Goal: Task Accomplishment & Management: Use online tool/utility

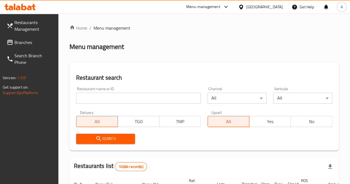
click at [86, 99] on div "Home / Menu management Menu management Restaurant search Restaurant name or ID …" at bounding box center [203, 183] width 269 height 316
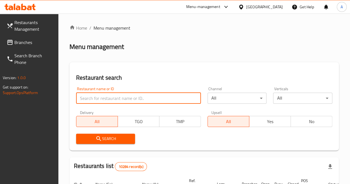
drag, startPoint x: 0, startPoint y: 0, endPoint x: 86, endPoint y: 99, distance: 130.9
click at [86, 99] on input "search" at bounding box center [138, 98] width 125 height 11
type input "meat town"
click button "Search" at bounding box center [105, 139] width 59 height 10
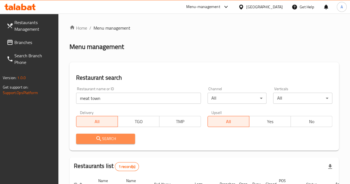
click at [106, 139] on span "Search" at bounding box center [105, 138] width 50 height 7
click at [92, 139] on span "Search" at bounding box center [105, 138] width 50 height 7
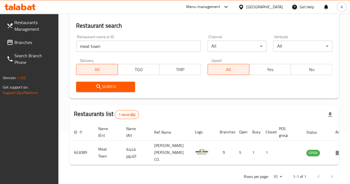
scroll to position [70, 0]
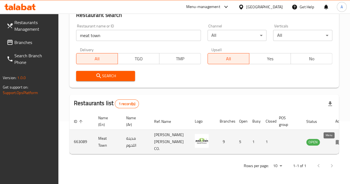
click at [335, 139] on icon "enhanced table" at bounding box center [338, 142] width 7 height 7
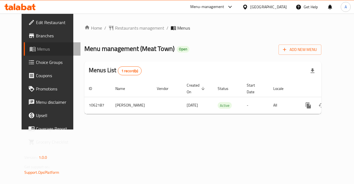
click at [37, 46] on span "Menus" at bounding box center [56, 49] width 39 height 7
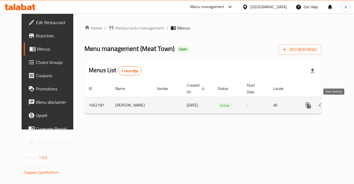
click at [342, 105] on link "enhanced table" at bounding box center [348, 105] width 13 height 13
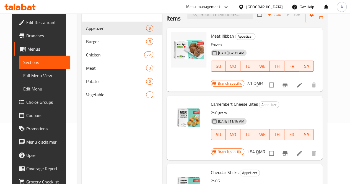
scroll to position [77, 0]
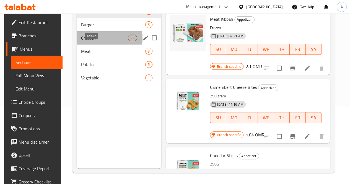
click at [92, 41] on span "Chicken" at bounding box center [104, 38] width 47 height 7
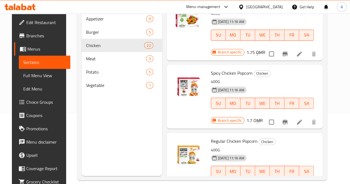
scroll to position [655, 0]
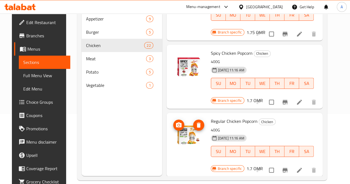
click at [171, 117] on img at bounding box center [188, 134] width 35 height 35
click at [173, 119] on button "upload picture" at bounding box center [178, 124] width 11 height 11
click at [307, 165] on li at bounding box center [298, 170] width 15 height 10
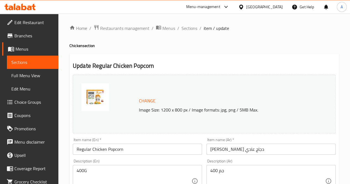
click at [92, 101] on img at bounding box center [95, 97] width 28 height 28
click at [220, 9] on div "Menu-management" at bounding box center [203, 7] width 34 height 7
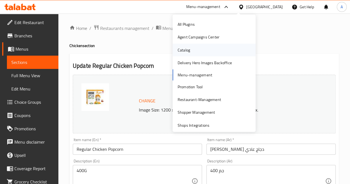
click at [205, 56] on div "Catalog" at bounding box center [214, 49] width 83 height 13
